Goal: Information Seeking & Learning: Learn about a topic

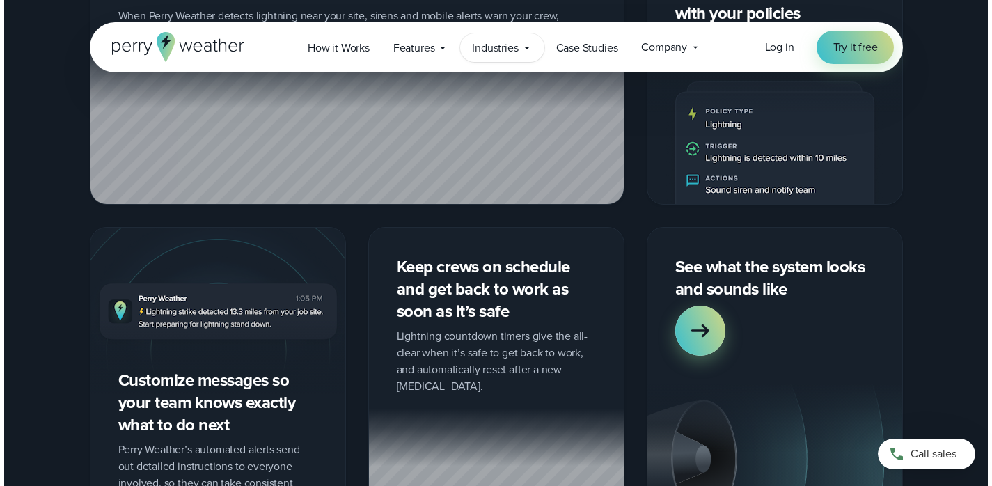
scroll to position [1834, 0]
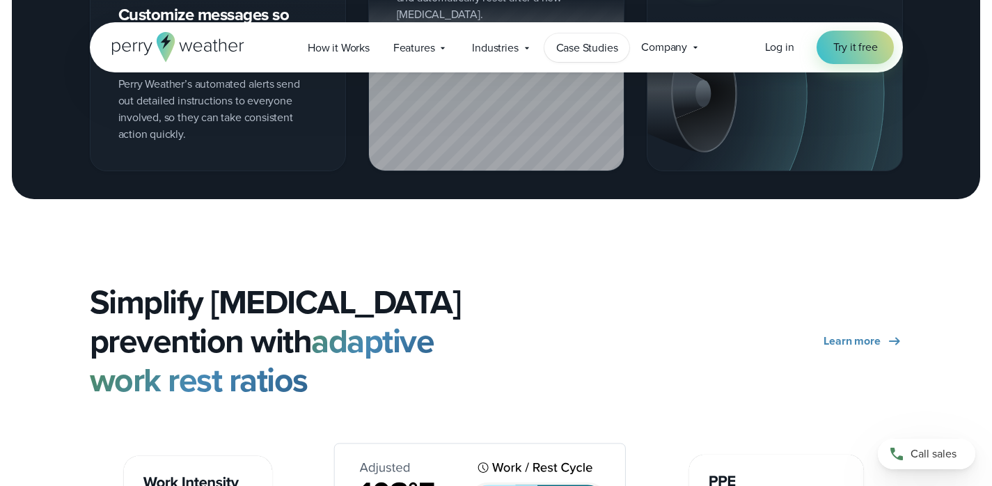
click at [589, 42] on span "Case Studies" at bounding box center [587, 48] width 62 height 17
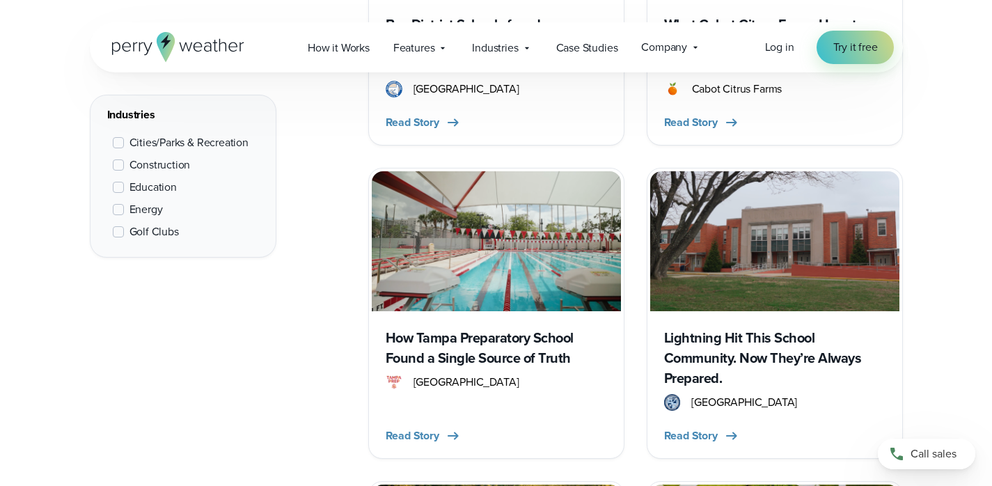
scroll to position [1183, 0]
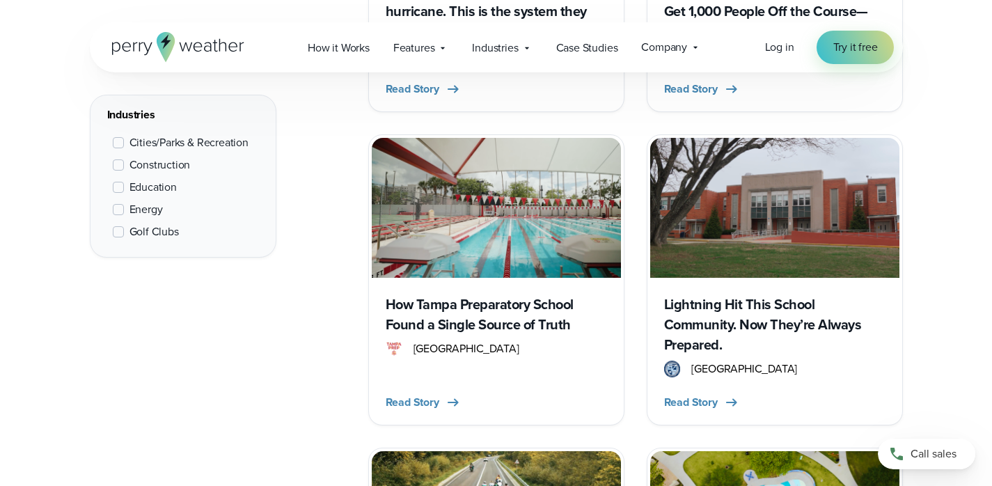
click at [468, 316] on h3 "How Tampa Preparatory School Found a Single Source of Truth" at bounding box center [495, 314] width 221 height 40
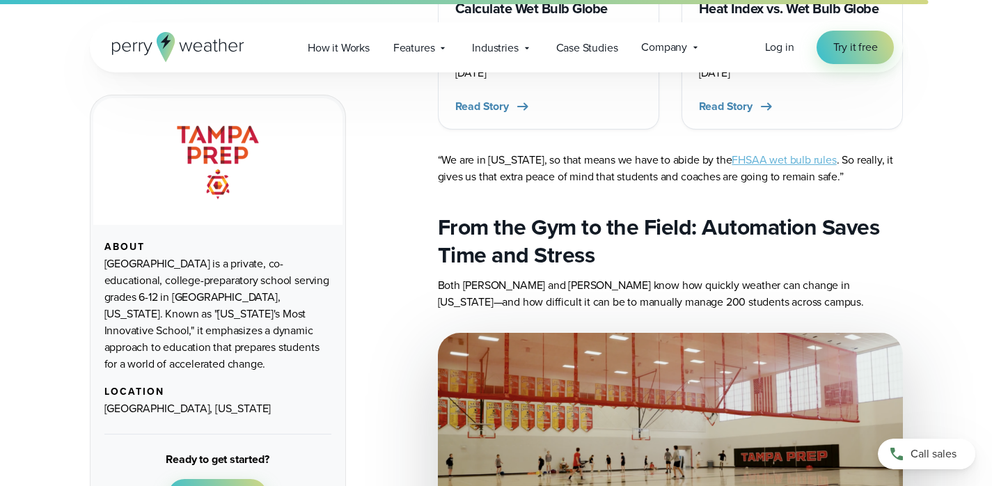
scroll to position [4206, 0]
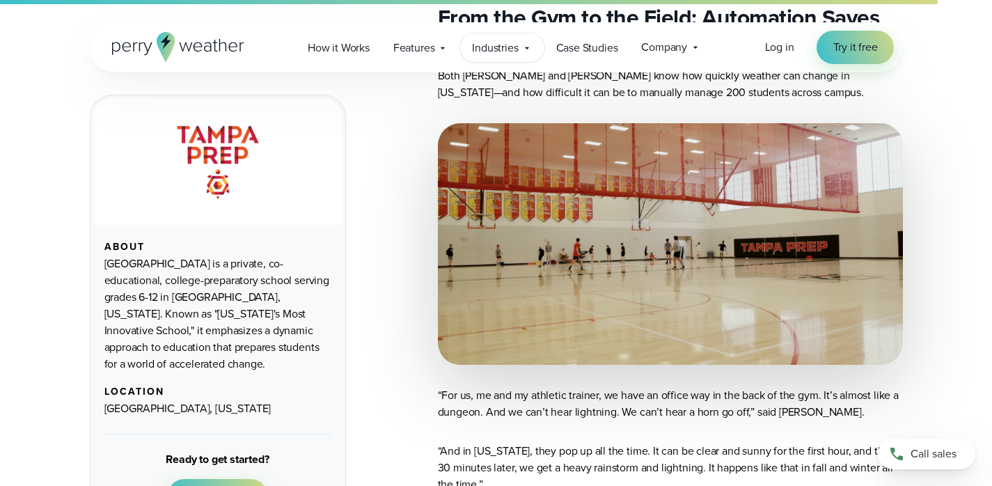
click at [505, 47] on span "Industries" at bounding box center [495, 48] width 46 height 17
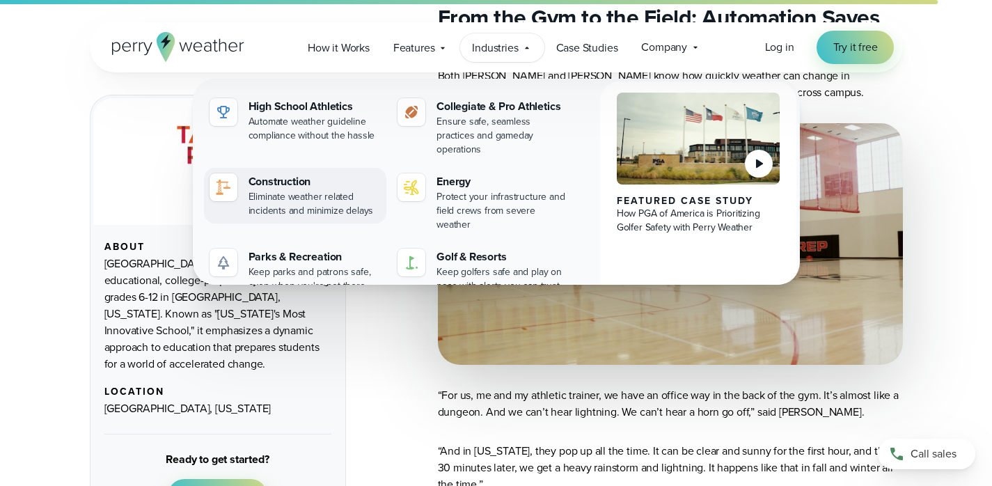
click at [296, 174] on div "Construction" at bounding box center [314, 181] width 133 height 17
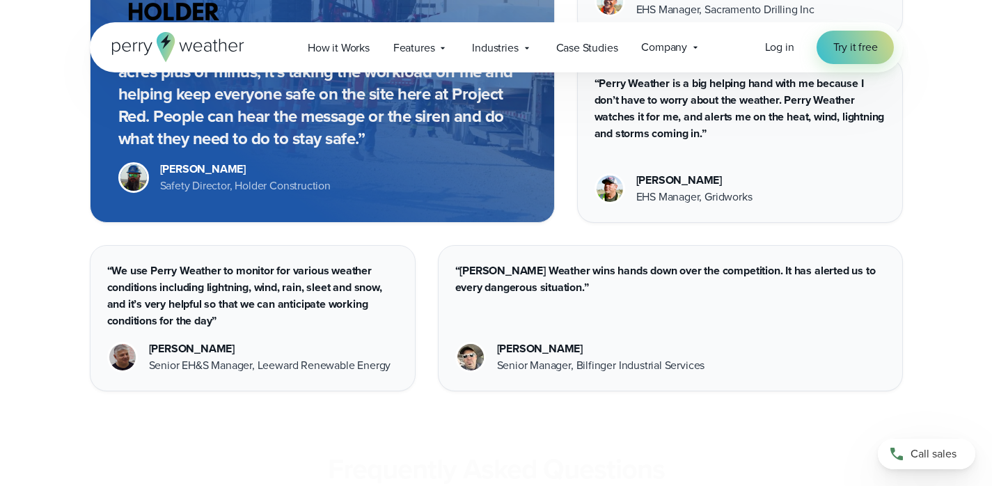
scroll to position [7100, 0]
